Goal: Information Seeking & Learning: Learn about a topic

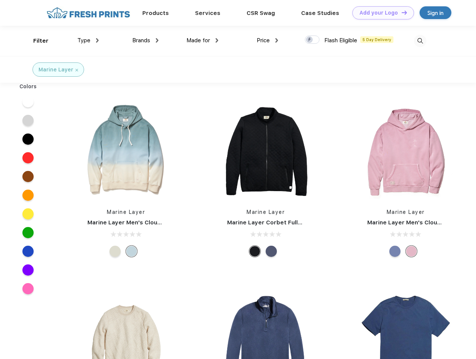
click at [380, 13] on link "Add your Logo Design Tool" at bounding box center [383, 12] width 62 height 13
click at [0, 0] on div "Design Tool" at bounding box center [0, 0] width 0 height 0
click at [401, 12] on link "Add your Logo Design Tool" at bounding box center [383, 12] width 62 height 13
click at [36, 41] on div "Filter" at bounding box center [40, 41] width 15 height 9
click at [88, 40] on span "Type" at bounding box center [83, 40] width 13 height 7
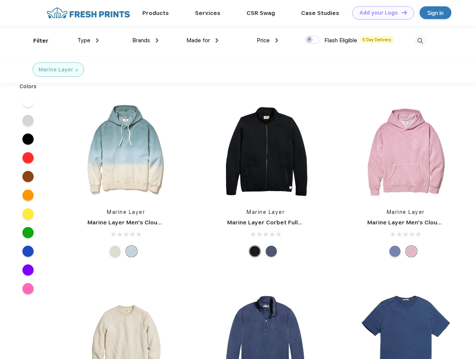
click at [145, 40] on span "Brands" at bounding box center [141, 40] width 18 height 7
click at [203, 40] on span "Made for" at bounding box center [199, 40] width 24 height 7
click at [268, 40] on span "Price" at bounding box center [263, 40] width 13 height 7
click at [312, 40] on div at bounding box center [312, 40] width 15 height 8
click at [310, 40] on input "checkbox" at bounding box center [307, 37] width 5 height 5
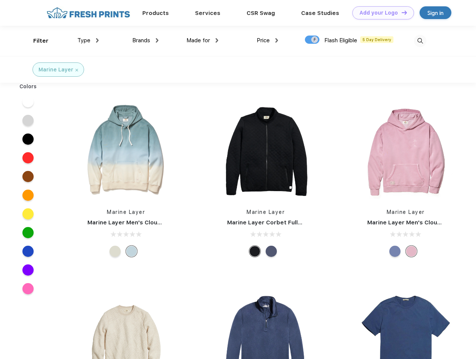
click at [420, 41] on img at bounding box center [420, 41] width 12 height 12
